Goal: Find contact information: Obtain details needed to contact an individual or organization

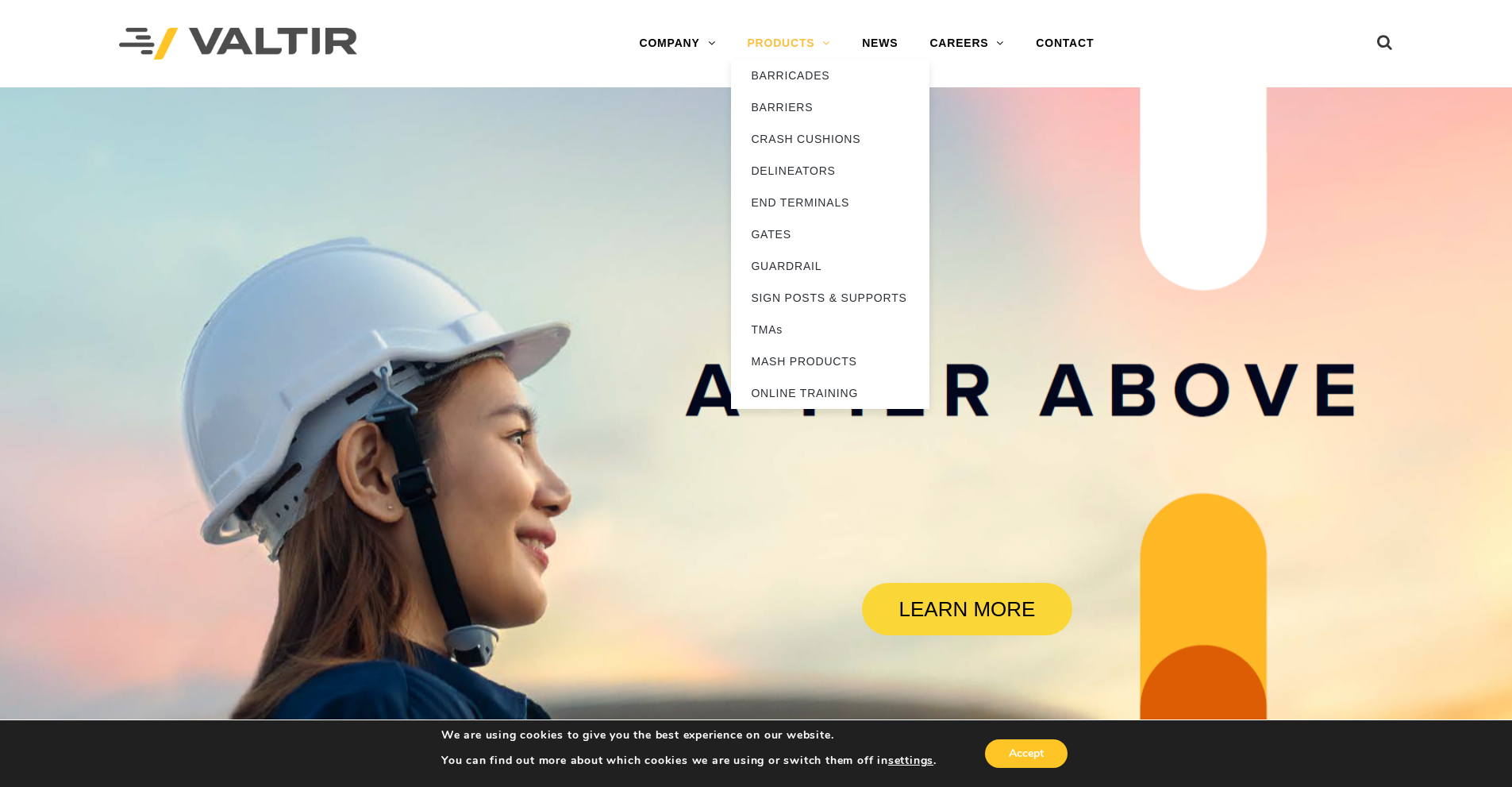
click at [832, 45] on link "PRODUCTS" at bounding box center [788, 44] width 115 height 32
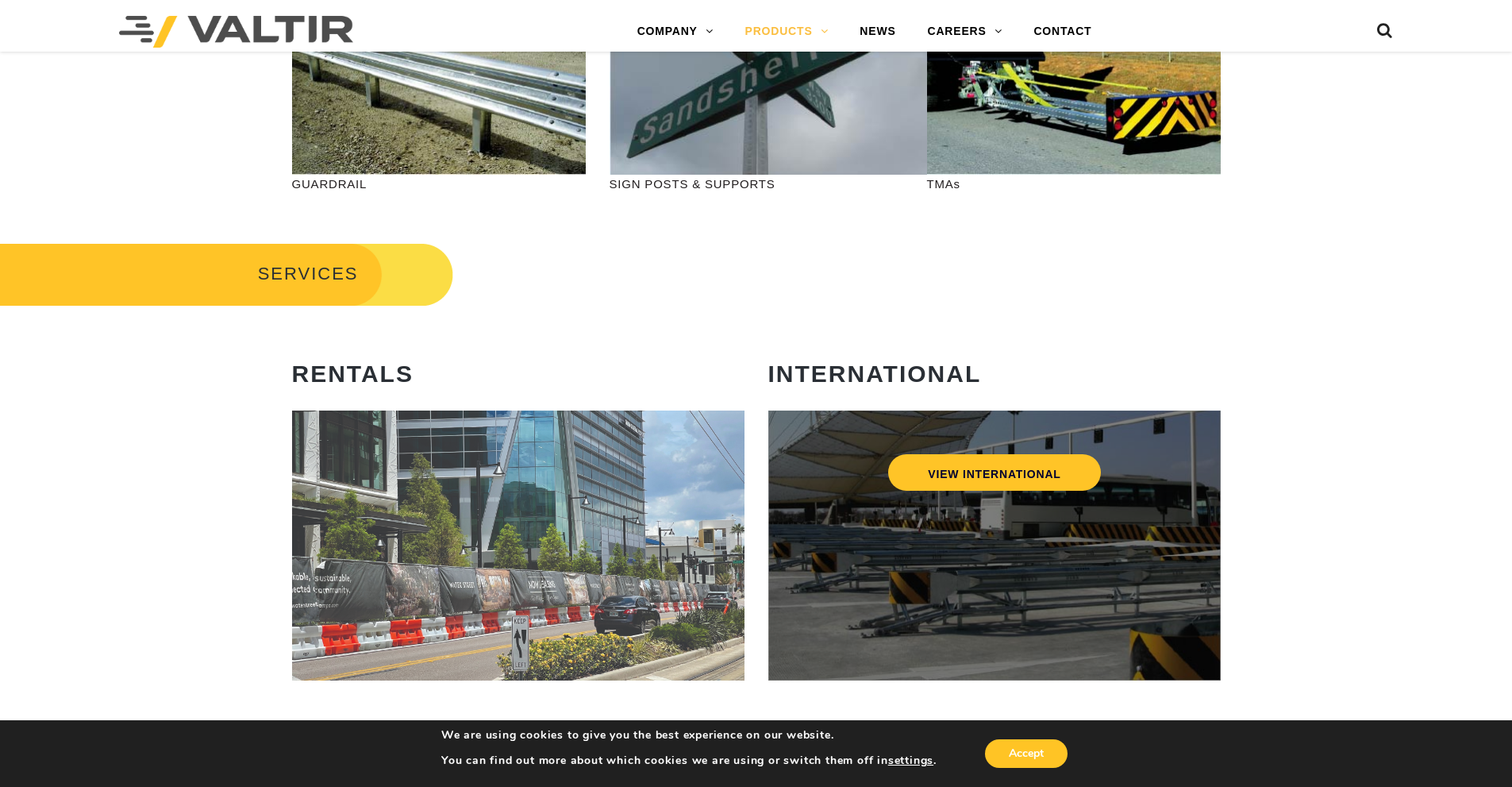
scroll to position [635, 0]
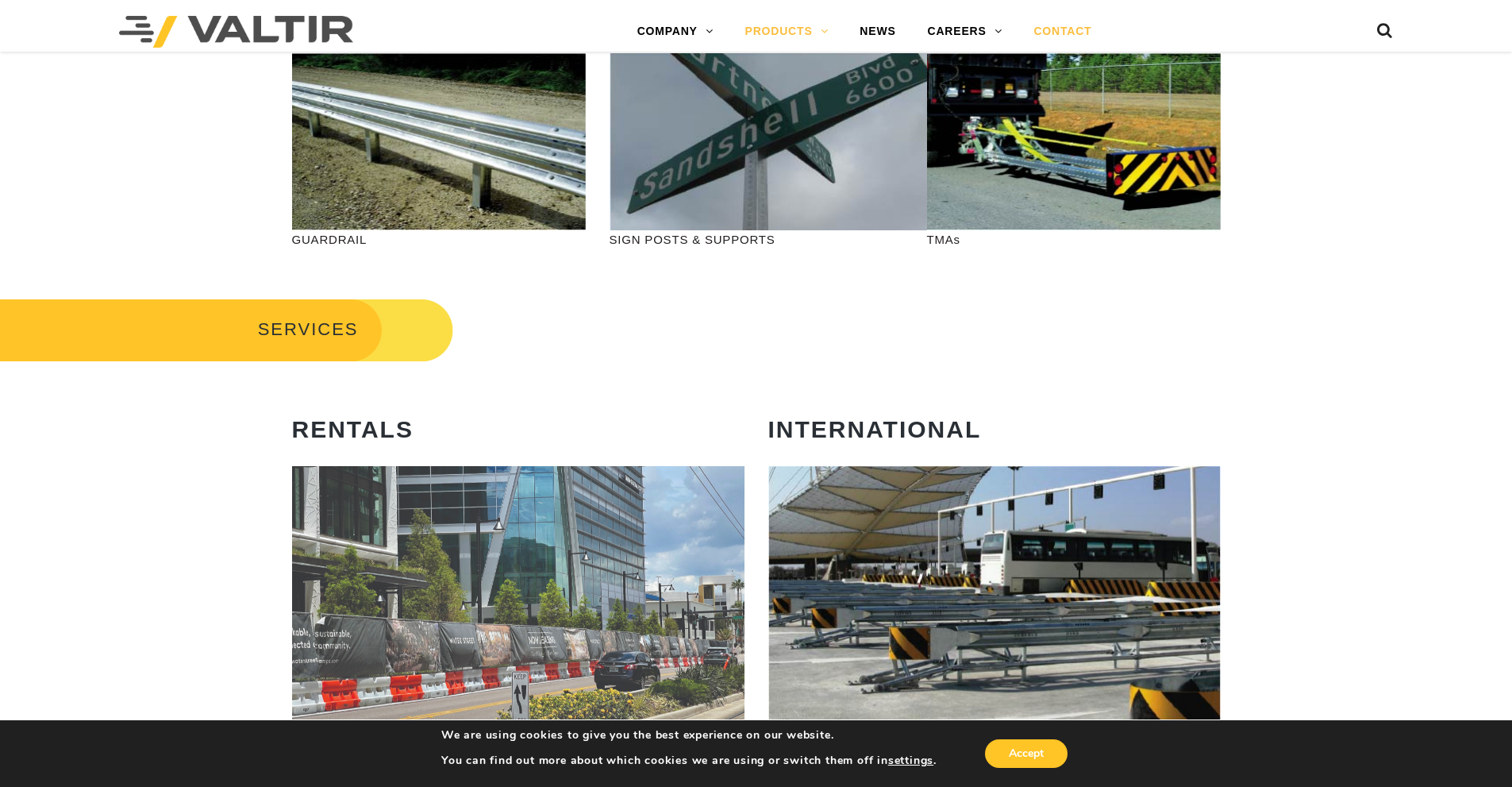
click at [1058, 36] on link "CONTACT" at bounding box center [1063, 31] width 89 height 32
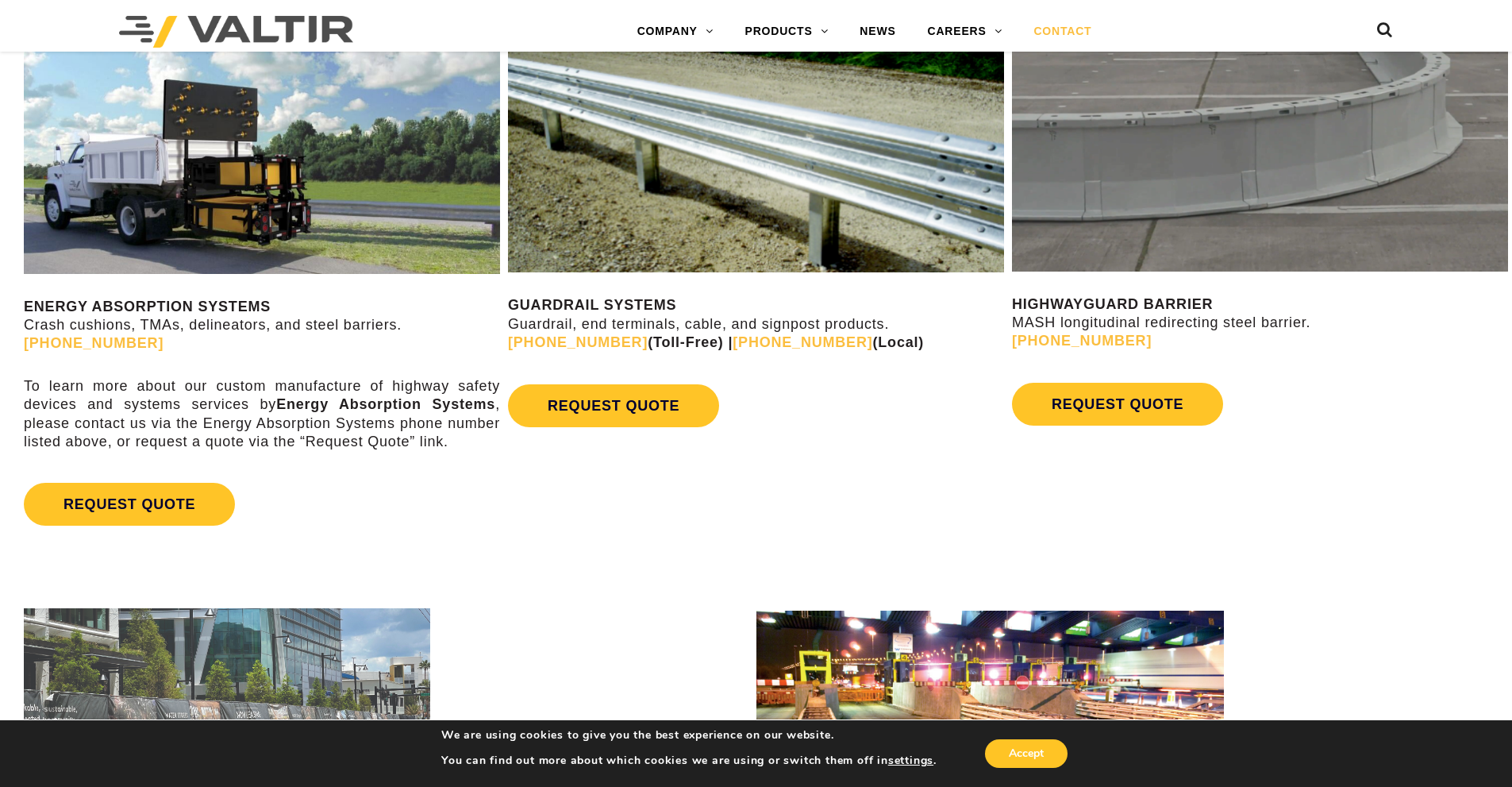
scroll to position [952, 0]
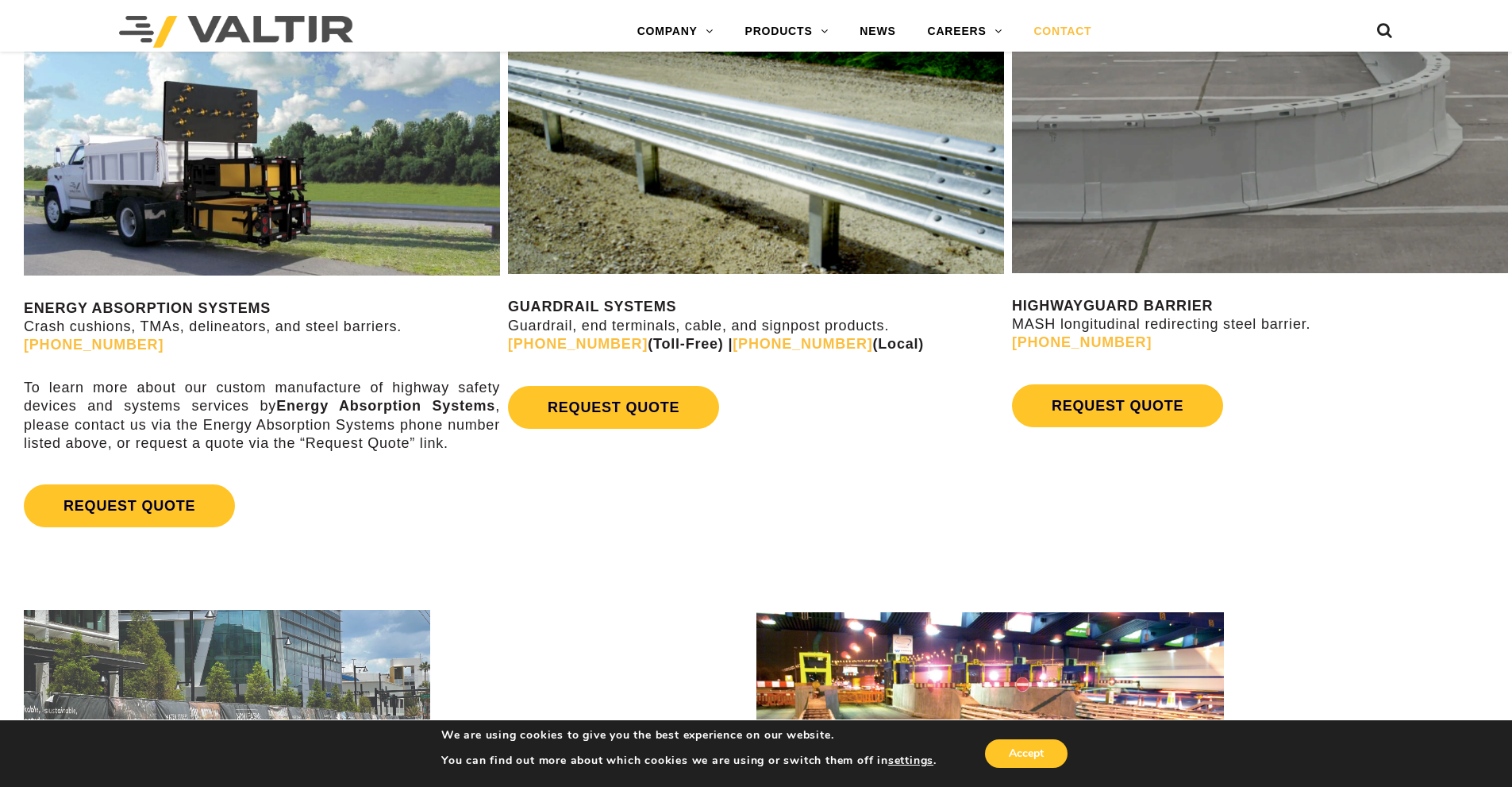
click at [88, 343] on link "(888) 323-6374" at bounding box center [94, 344] width 140 height 16
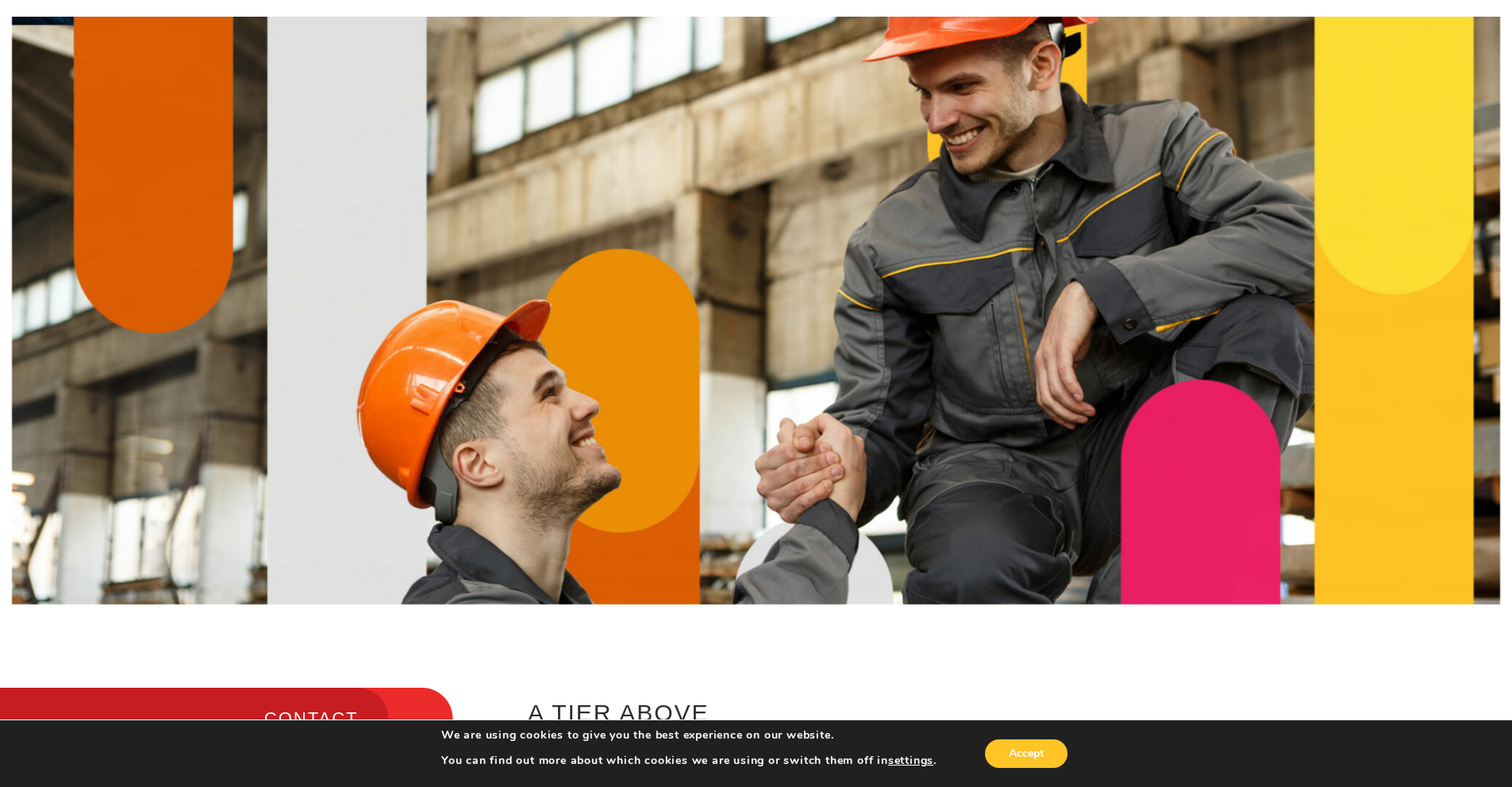
scroll to position [0, 0]
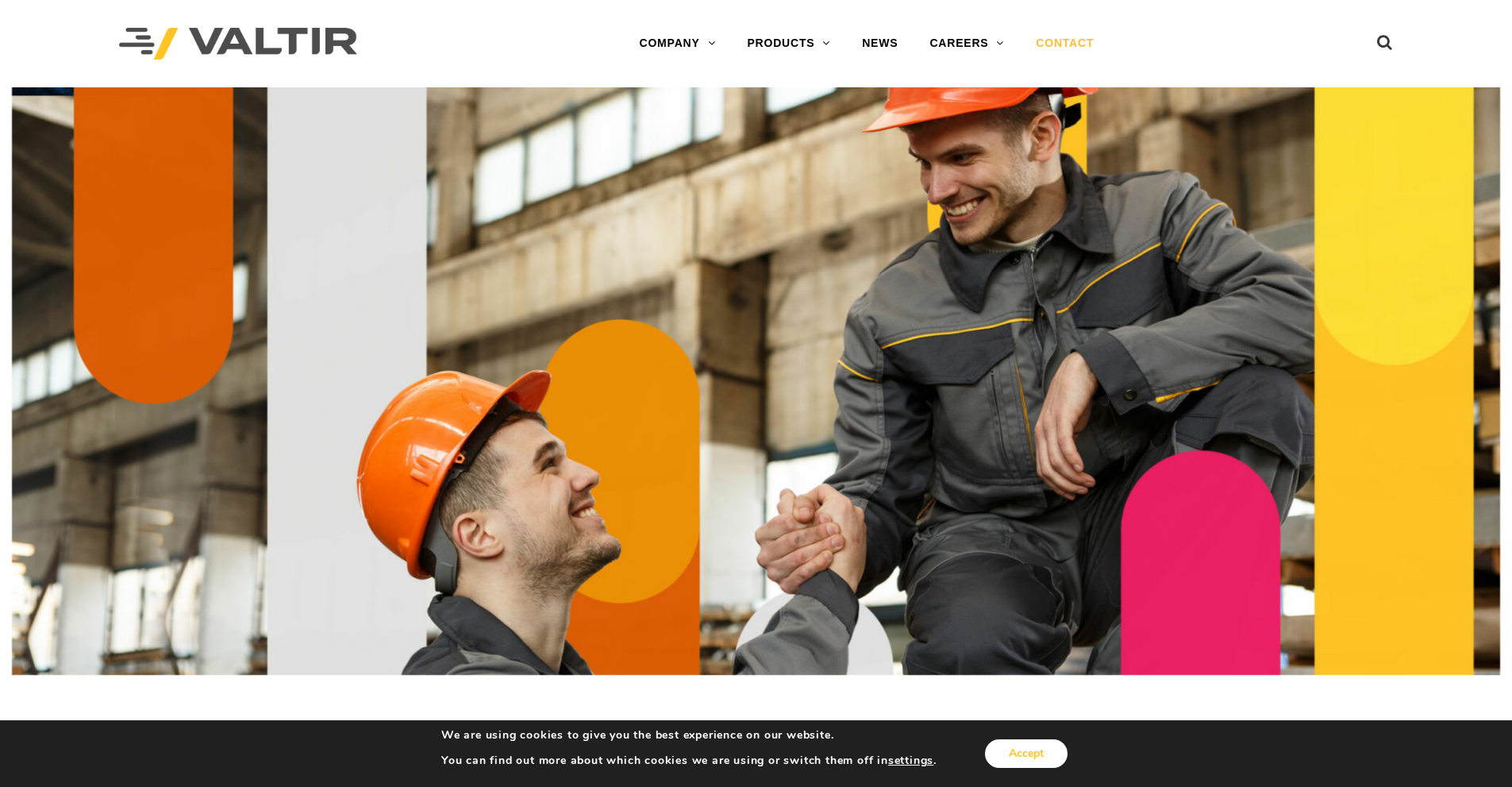
click at [1035, 757] on button "Accept" at bounding box center [1026, 752] width 82 height 28
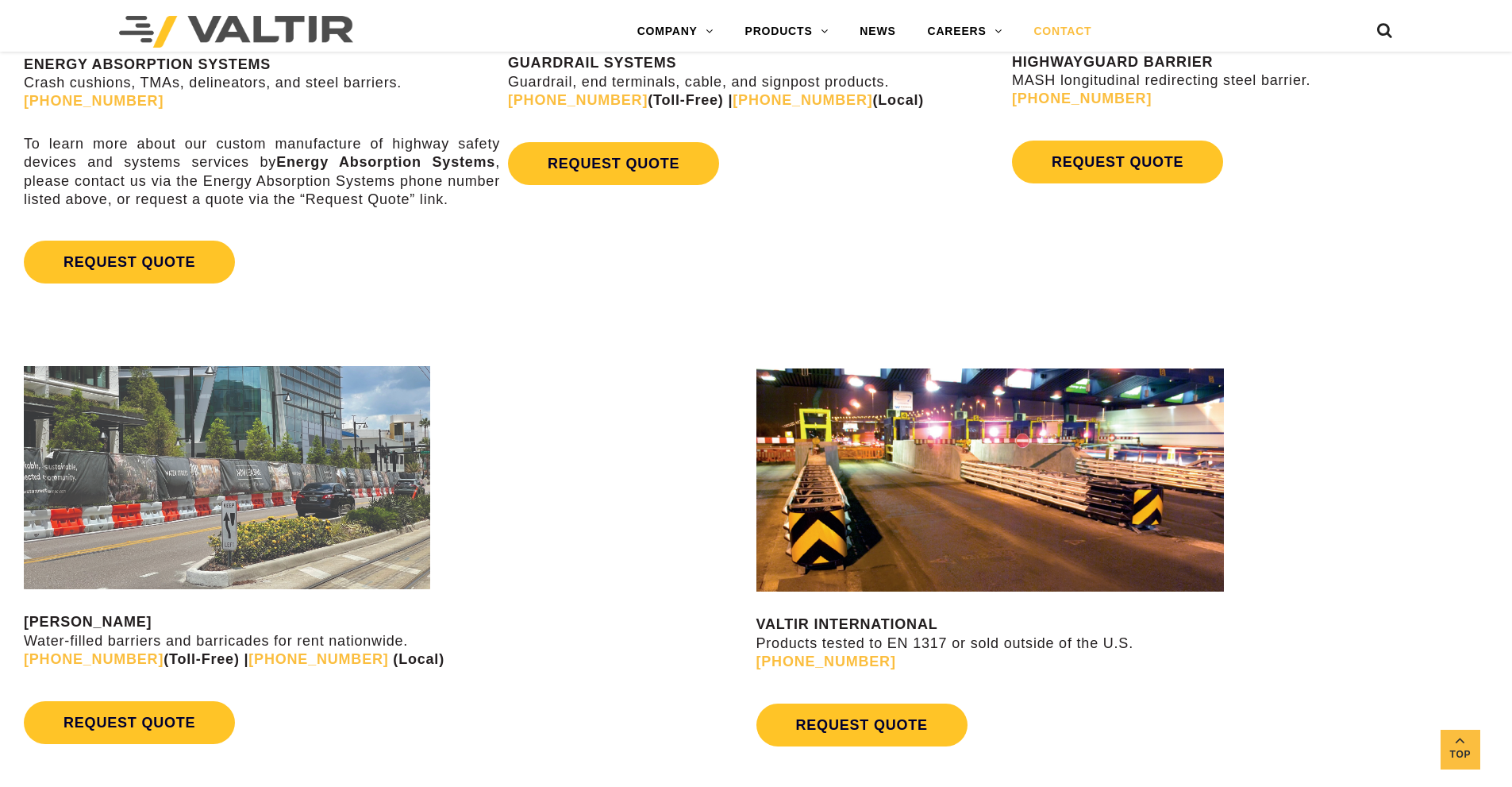
scroll to position [1588, 0]
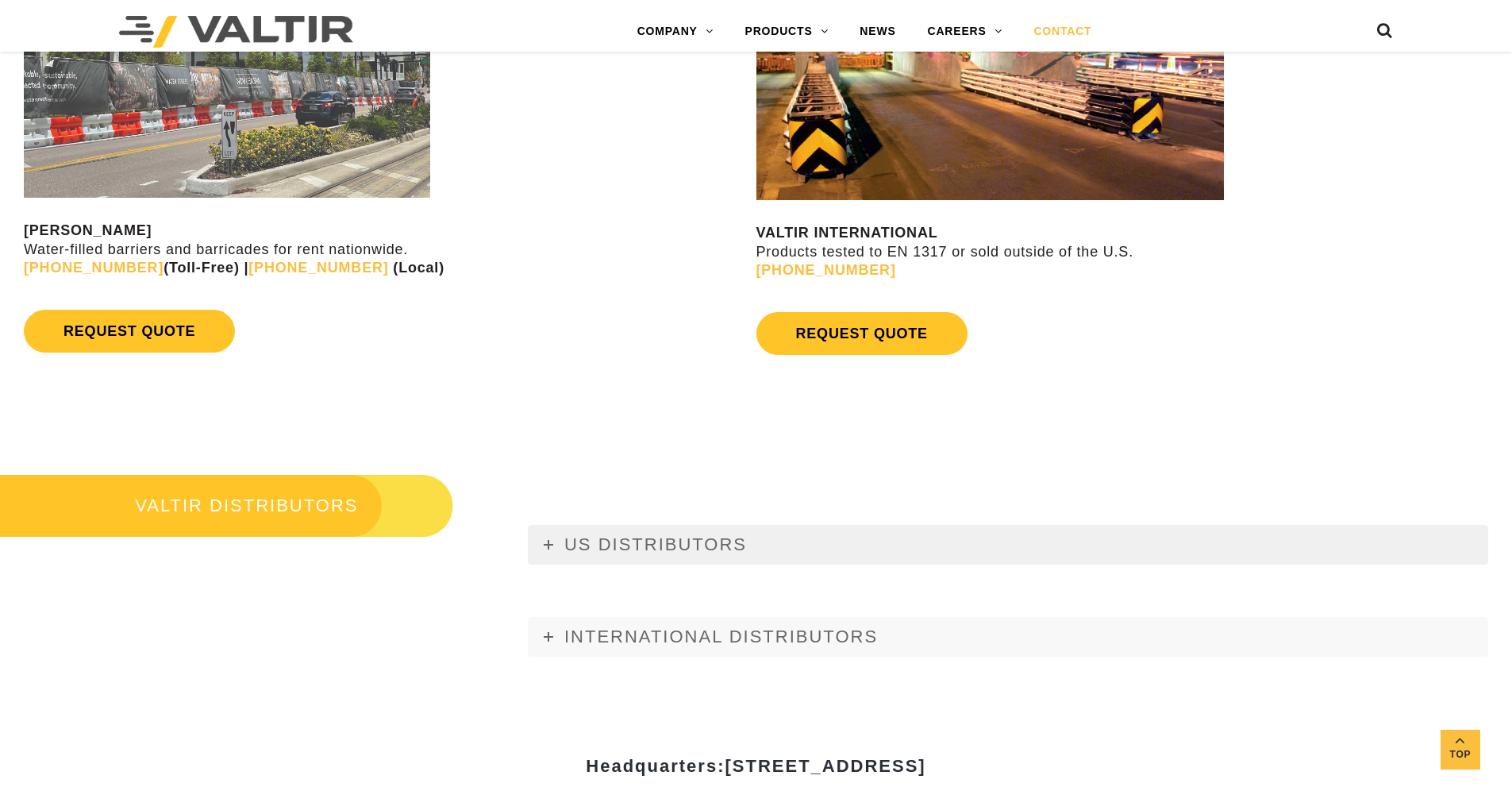
click at [543, 546] on icon at bounding box center [548, 544] width 10 height 10
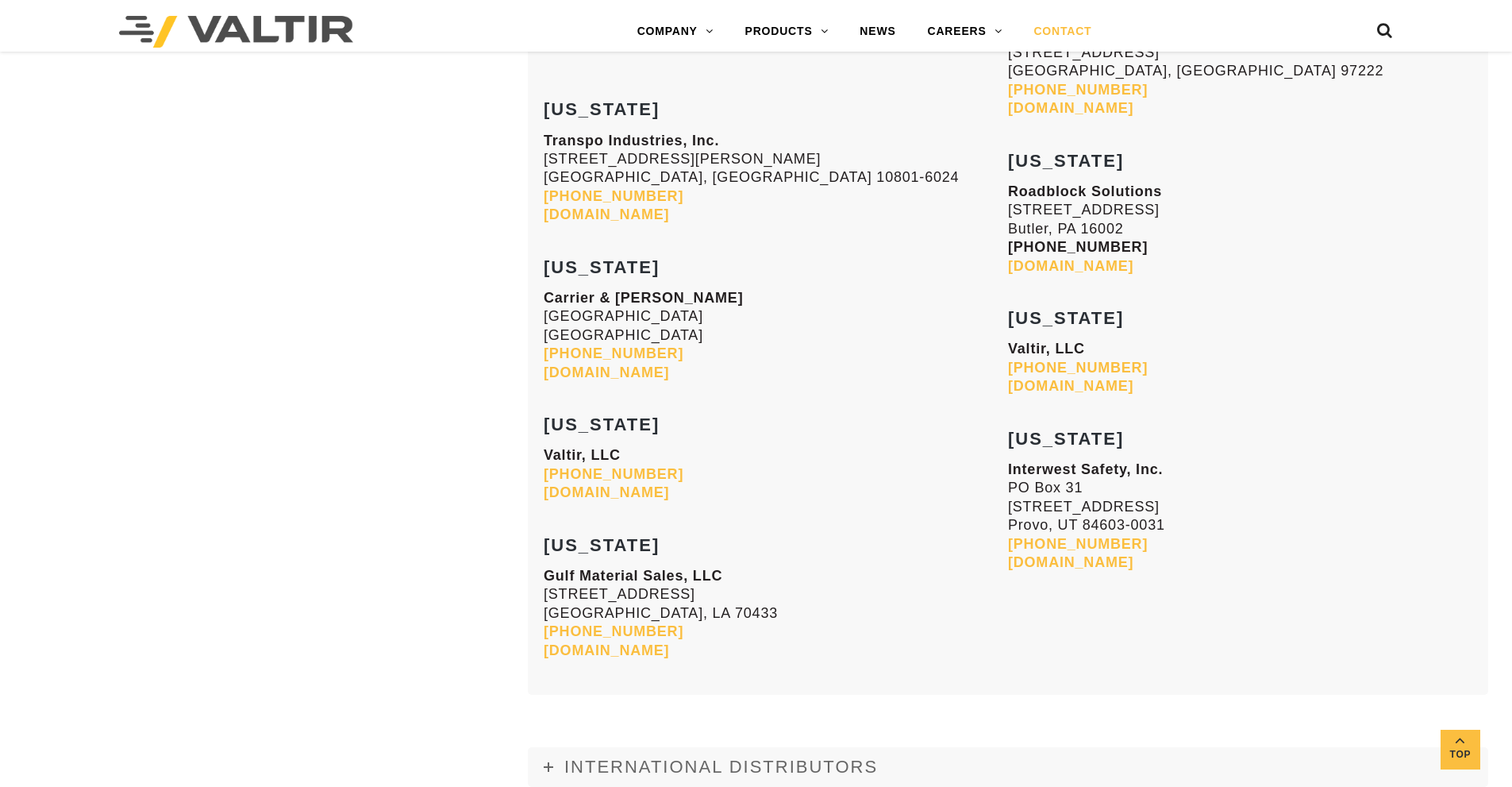
scroll to position [6191, 0]
